Goal: Check status

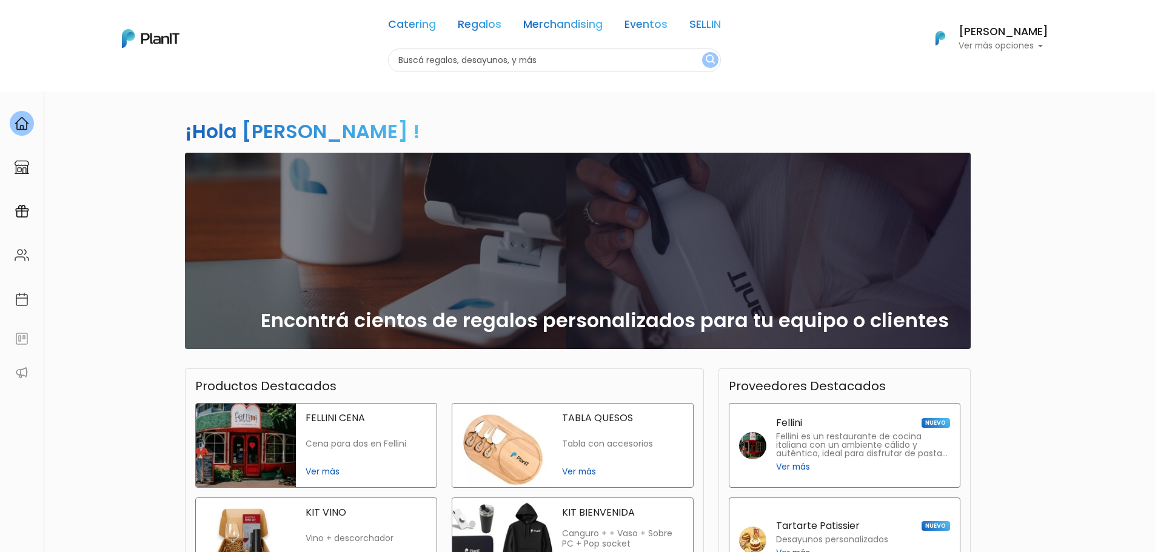
click at [1035, 44] on p "Ver más opciones" at bounding box center [1004, 46] width 90 height 8
click at [962, 132] on link "FAQs" at bounding box center [995, 126] width 108 height 24
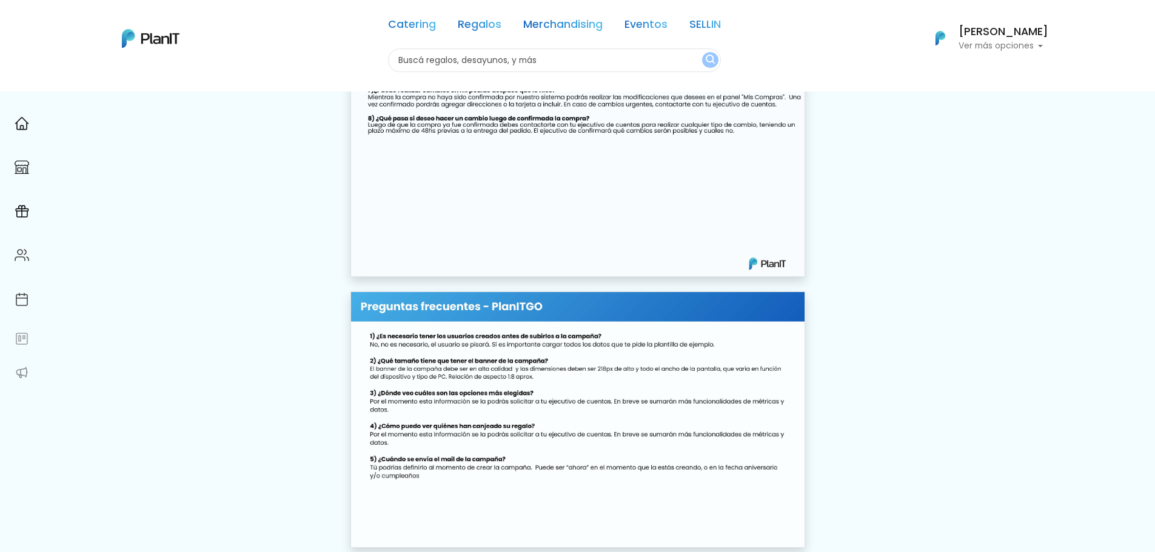
scroll to position [7798, 0]
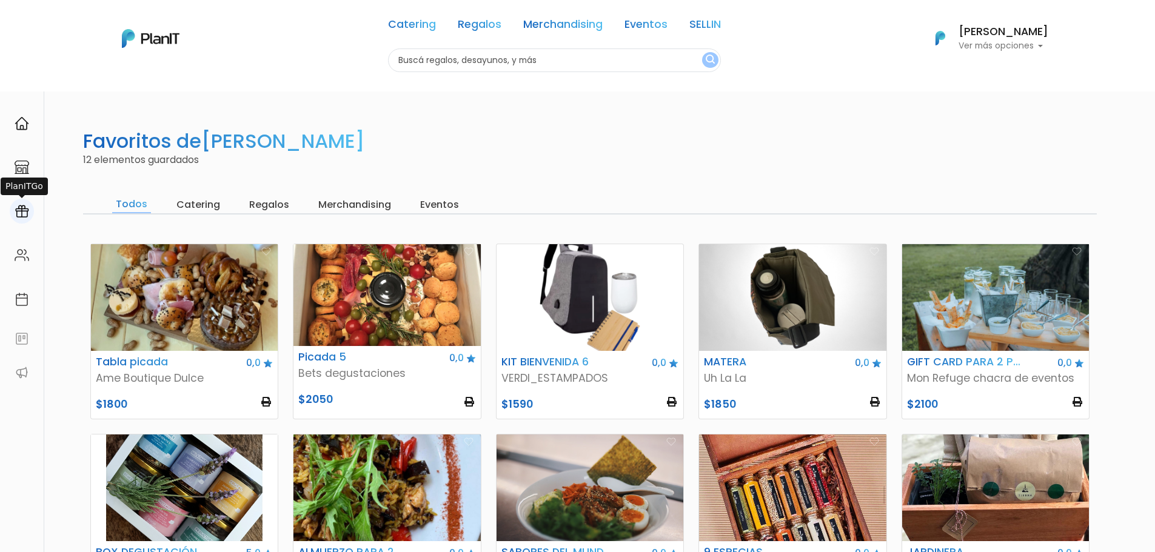
click at [15, 214] on img at bounding box center [22, 211] width 15 height 15
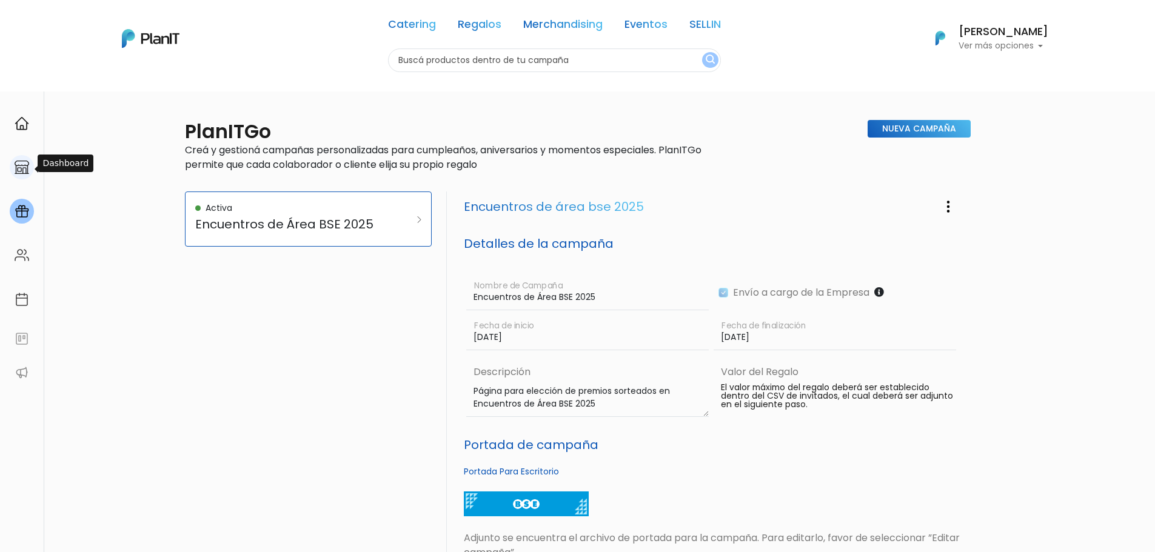
click at [30, 169] on div at bounding box center [22, 167] width 24 height 25
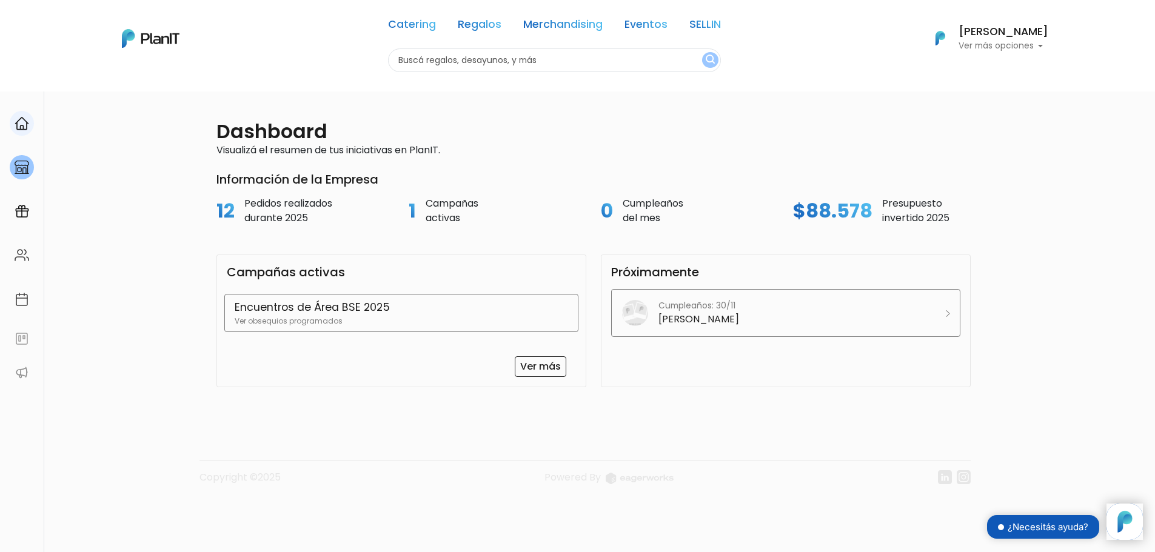
click at [13, 126] on div at bounding box center [22, 123] width 24 height 25
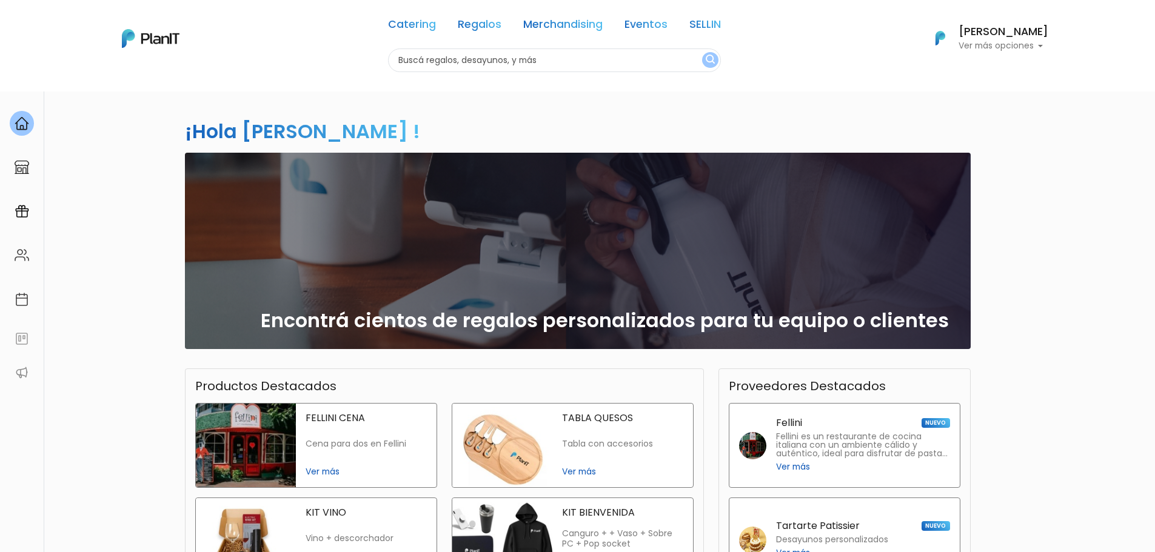
click at [1044, 46] on p "Ver más opciones" at bounding box center [1004, 46] width 90 height 8
click at [997, 72] on span "Mis Compras" at bounding box center [981, 72] width 62 height 14
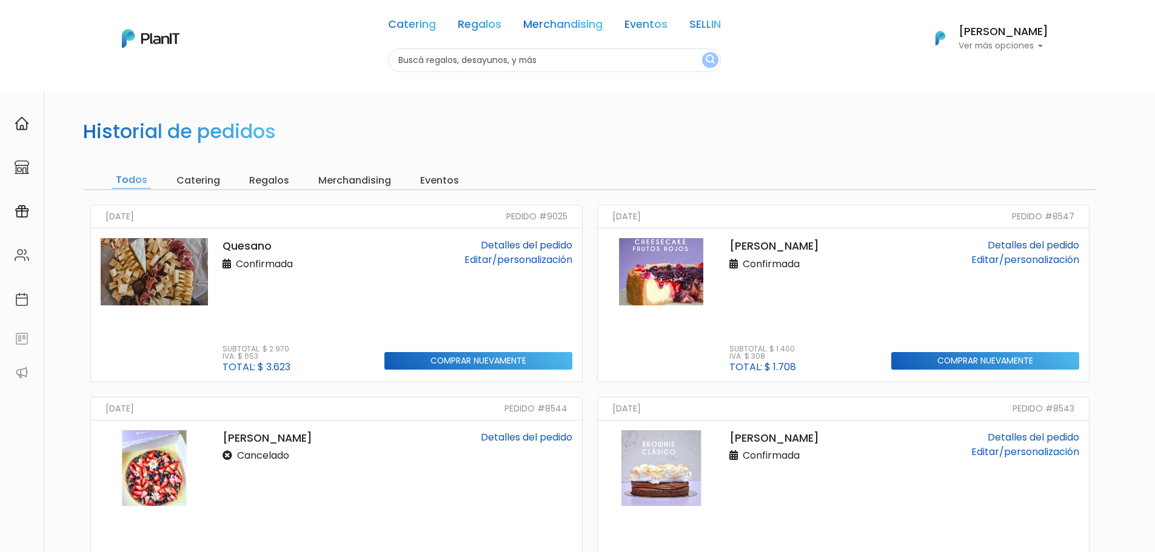
click at [518, 244] on link "Detalles del pedido" at bounding box center [527, 245] width 92 height 14
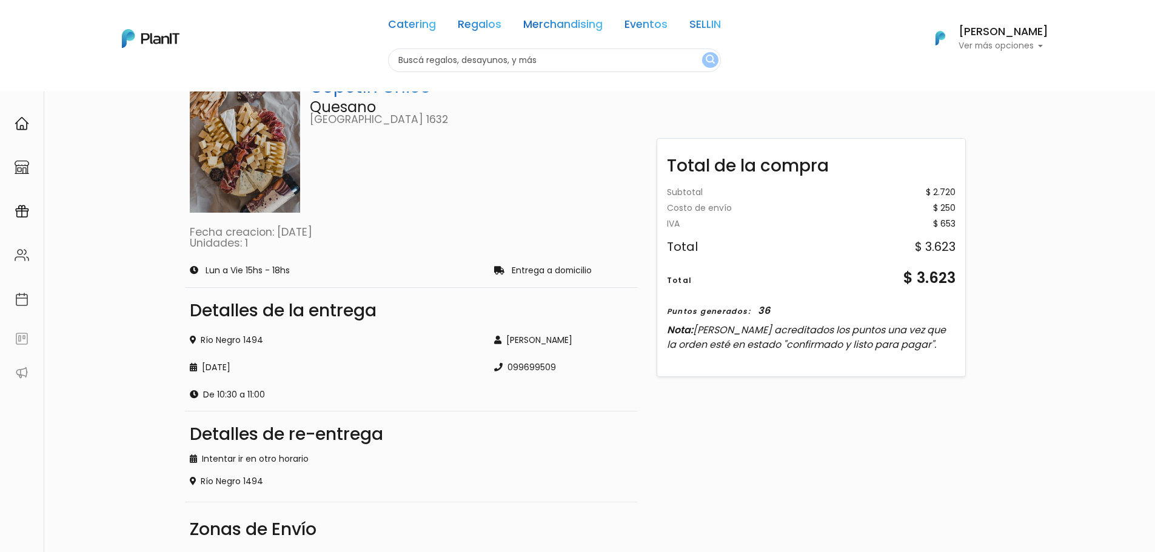
scroll to position [69, 0]
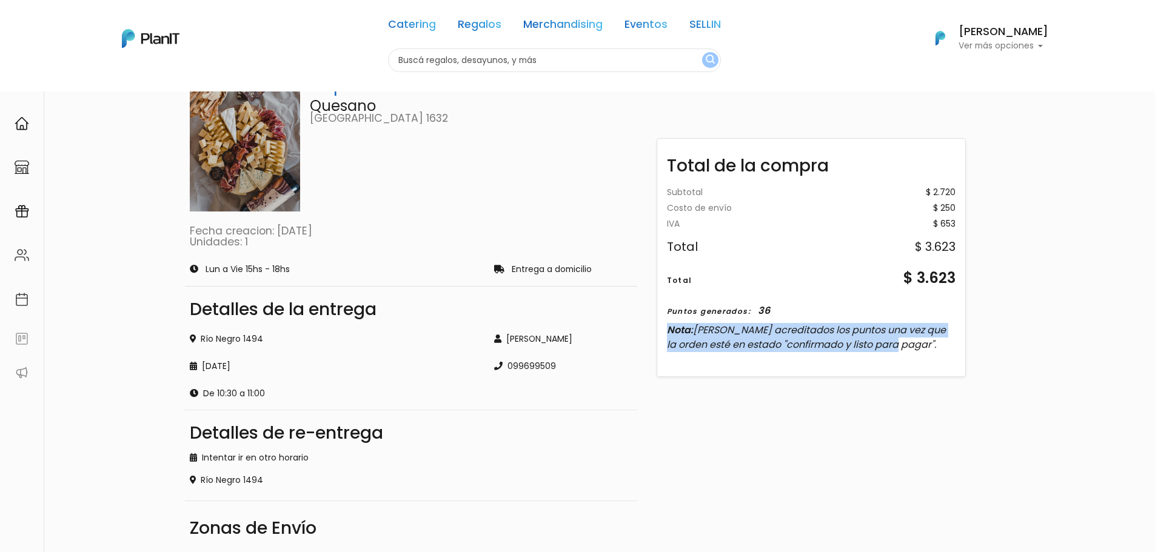
drag, startPoint x: 903, startPoint y: 349, endPoint x: 665, endPoint y: 326, distance: 238.8
click at [665, 326] on div "Subtotal $ 2.720 Costo de envío $ 250 Gift card - 0 Gift card - 0 IVA $ 653 Tot…" at bounding box center [811, 275] width 308 height 193
click at [1128, 287] on div "Resumen Copetín [PERSON_NAME] [GEOGRAPHIC_DATA] 1632 Fecha creacion: [DATE] Uni…" at bounding box center [577, 335] width 1155 height 626
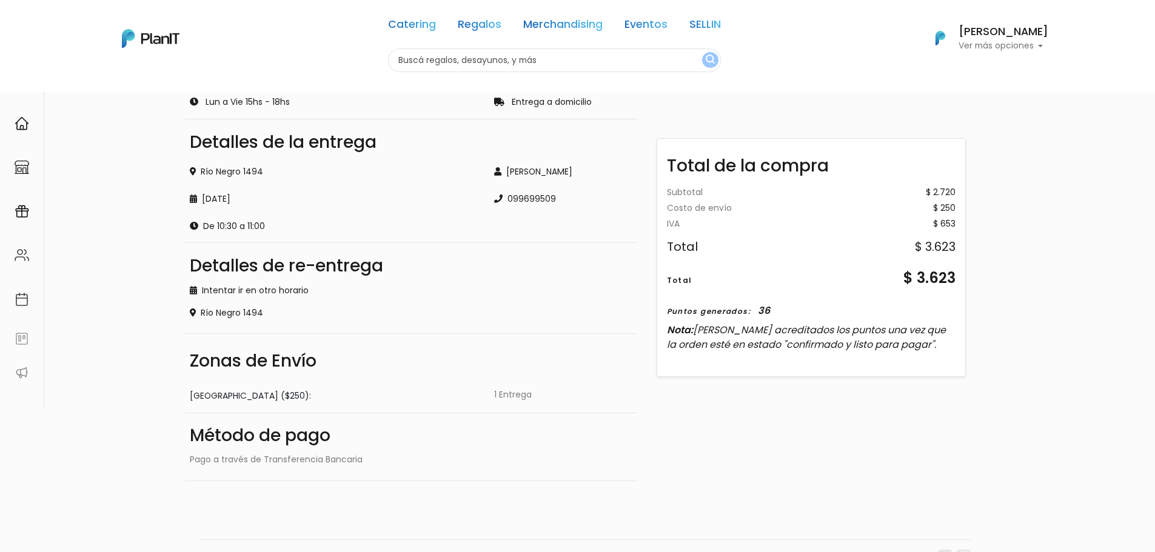
scroll to position [206, 0]
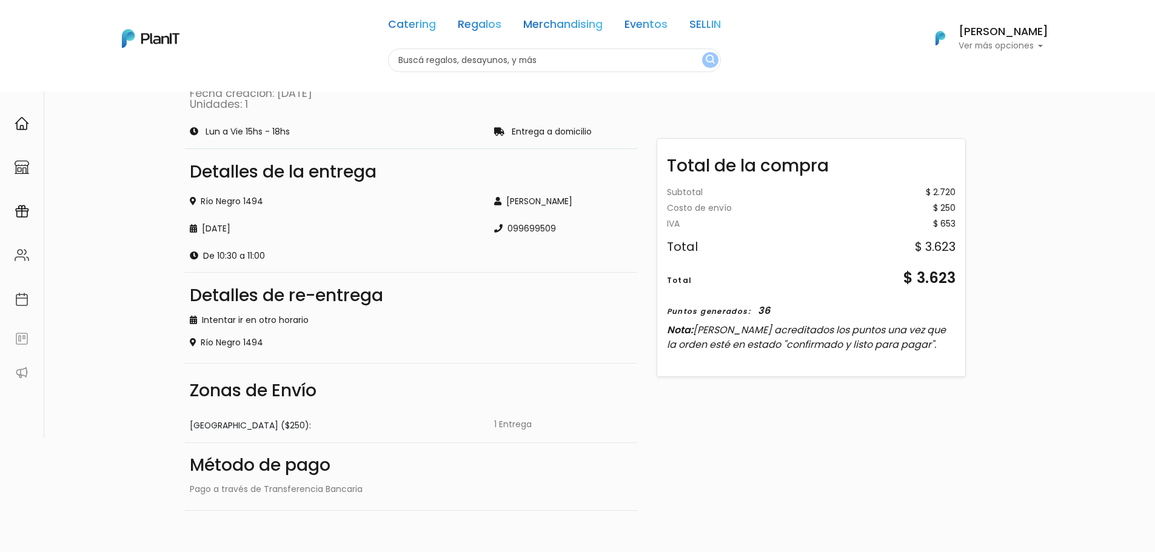
drag, startPoint x: 242, startPoint y: 129, endPoint x: 309, endPoint y: 133, distance: 66.8
click at [309, 133] on div "Lun a Vie 15hs - 18hs" at bounding box center [335, 131] width 305 height 15
click at [284, 133] on p "Lun a Vie 15hs - 18hs" at bounding box center [248, 132] width 84 height 8
drag, startPoint x: 186, startPoint y: 130, endPoint x: 307, endPoint y: 127, distance: 121.3
click at [307, 127] on div "Lun a Vie 15hs - 18hs" at bounding box center [335, 131] width 305 height 15
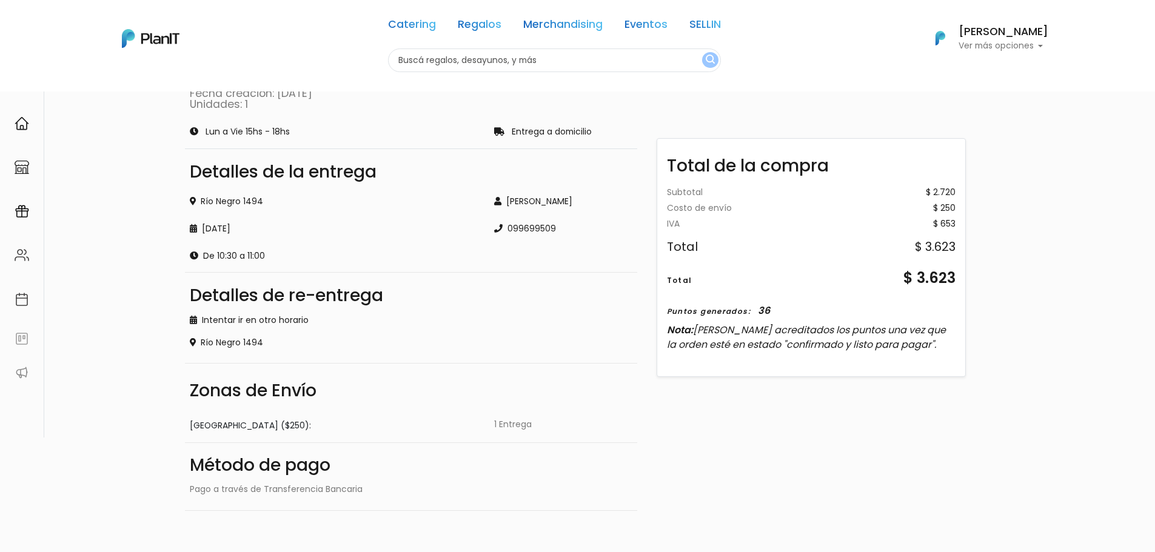
click at [334, 129] on div "Lun a Vie 15hs - 18hs" at bounding box center [335, 131] width 305 height 15
